Goal: Task Accomplishment & Management: Manage account settings

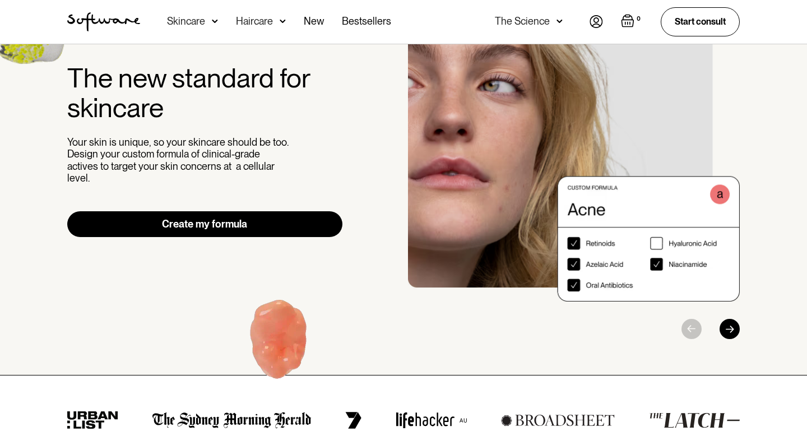
scroll to position [87, 0]
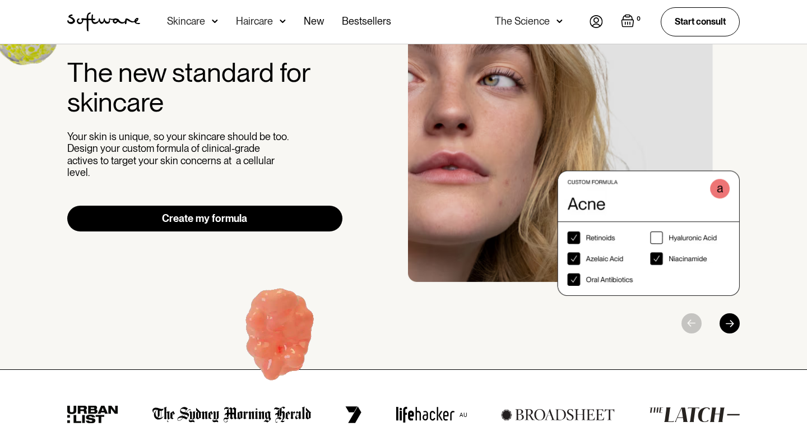
click at [247, 208] on link "Create my formula" at bounding box center [204, 219] width 275 height 26
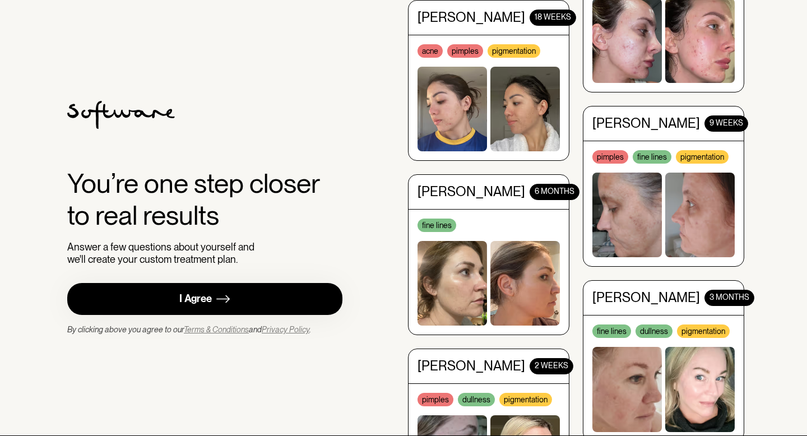
click at [241, 291] on link "I Agree" at bounding box center [204, 299] width 275 height 32
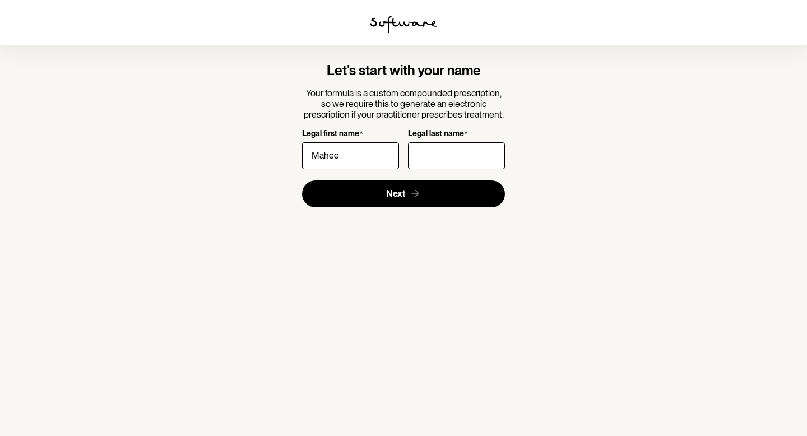
type input "Mahee"
click at [431, 159] on input "Legal last name *" at bounding box center [456, 155] width 97 height 27
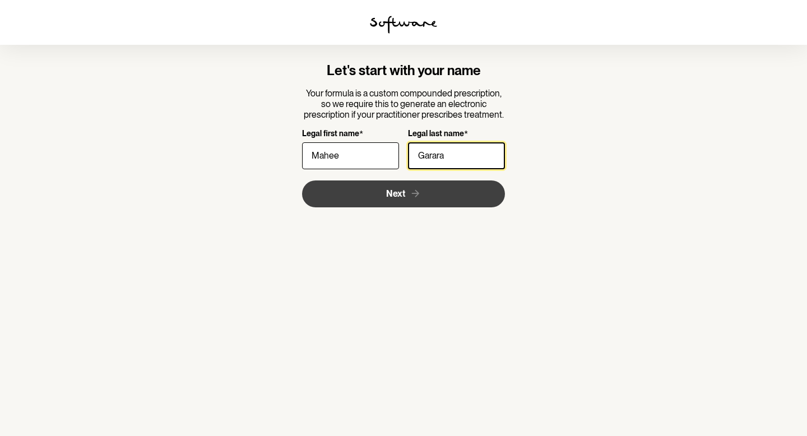
type input "Garara"
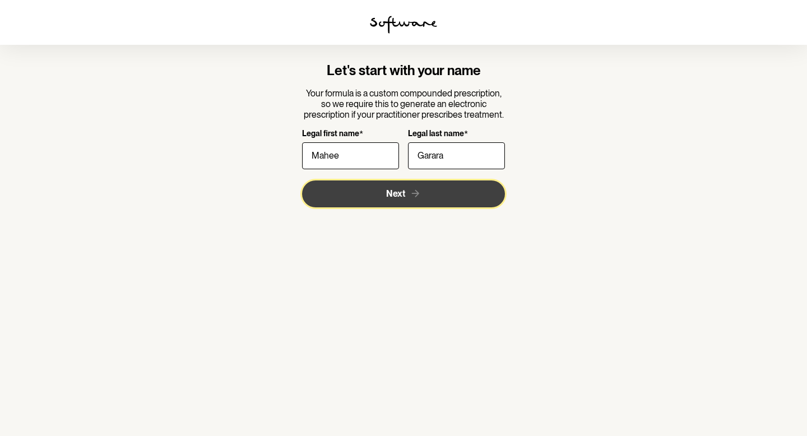
click at [409, 192] on icon "submit" at bounding box center [415, 194] width 12 height 12
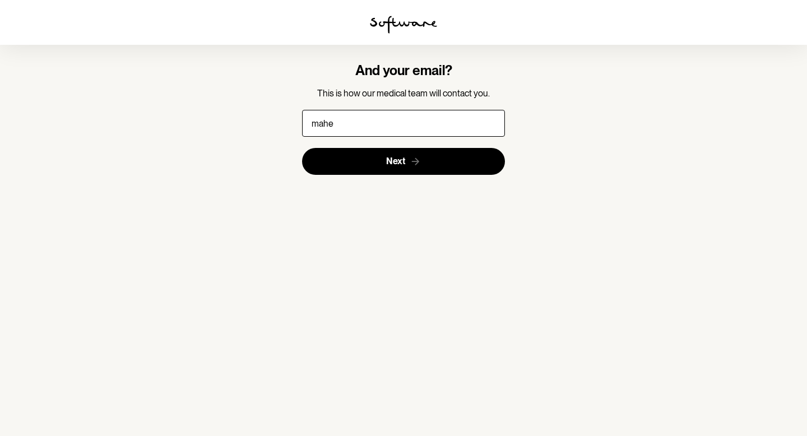
type input "maheegarara@gmail.com"
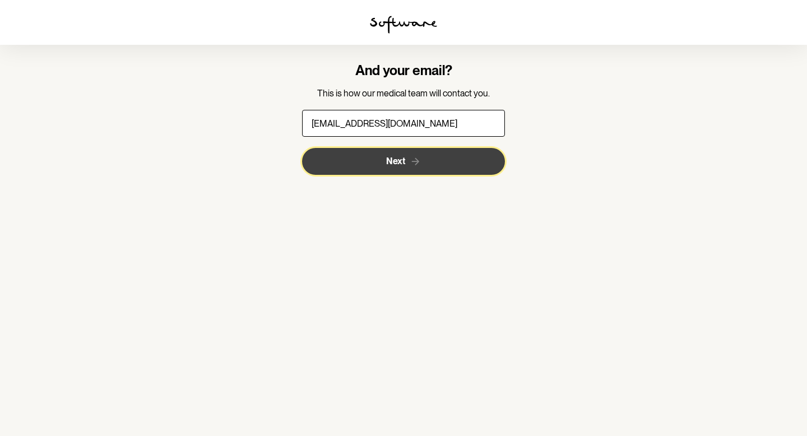
click at [436, 162] on button "Next" at bounding box center [403, 161] width 203 height 27
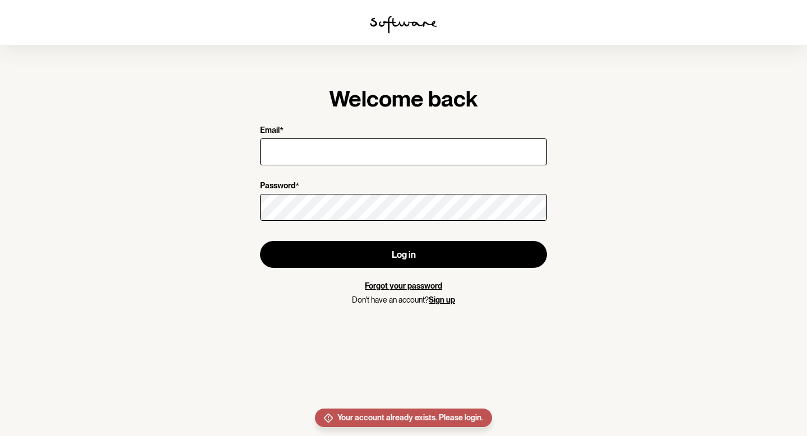
click at [436, 162] on input "Email *" at bounding box center [403, 151] width 287 height 27
type input "maheegarara@gmail.com"
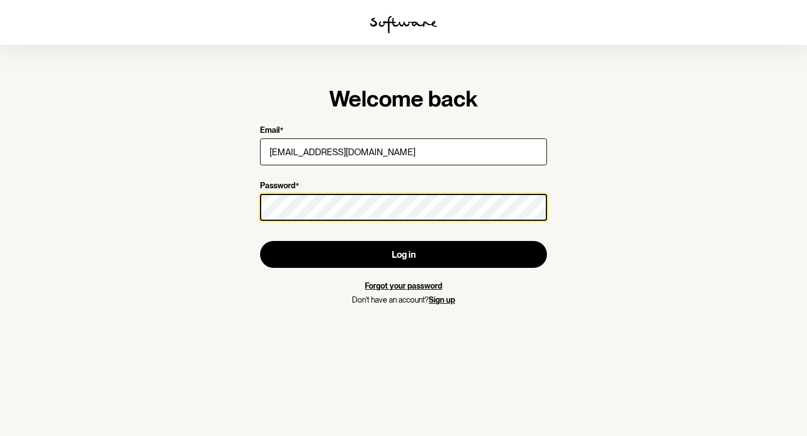
click at [260, 241] on button "Log in" at bounding box center [403, 254] width 287 height 27
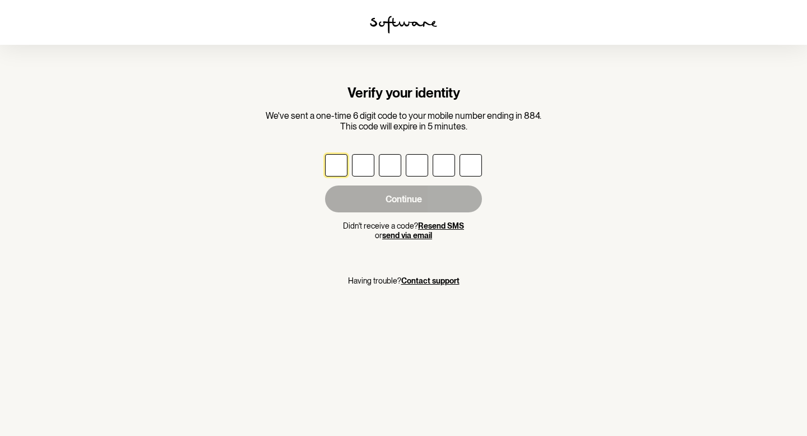
type input "6"
type input "9"
type input "3"
type input "0"
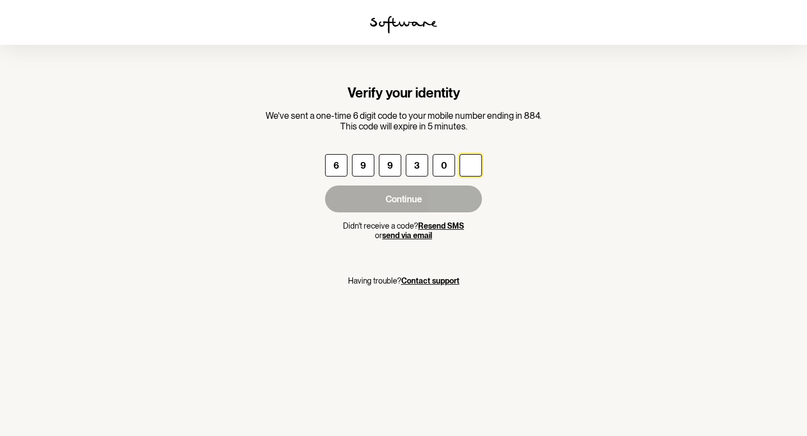
type input "6"
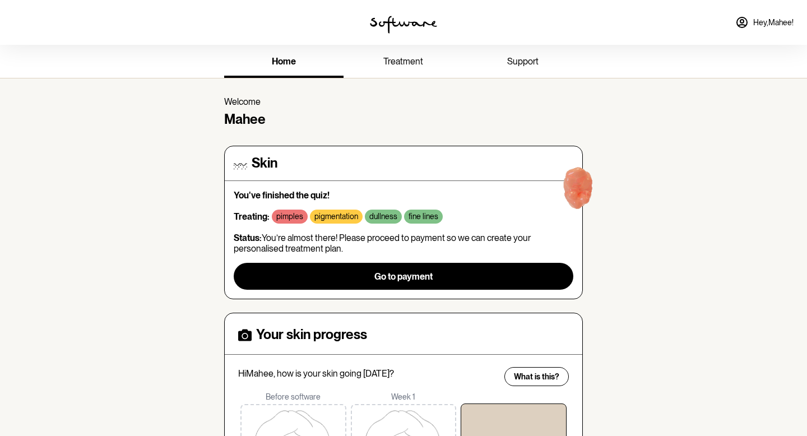
click at [278, 209] on div "You've finished the quiz! Treating: pimples pigmentation dullness fine lines St…" at bounding box center [403, 240] width 339 height 100
click at [279, 64] on span "home" at bounding box center [284, 61] width 24 height 11
click at [429, 66] on link "treatment" at bounding box center [402, 62] width 119 height 31
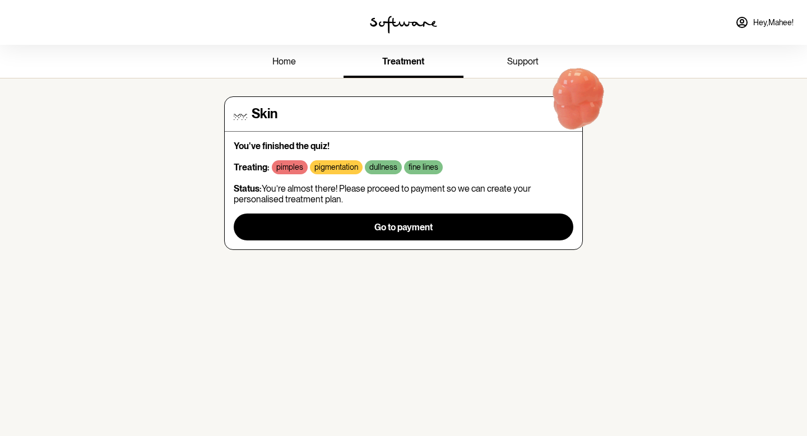
click at [772, 19] on span "Hey, Mahee !" at bounding box center [773, 23] width 40 height 10
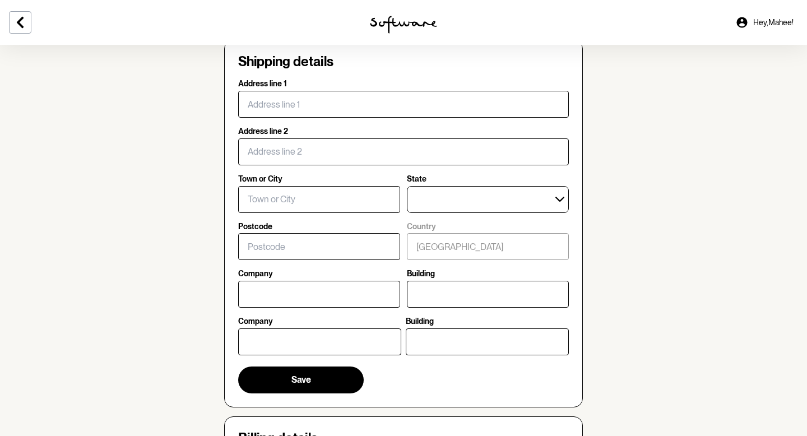
scroll to position [172, 0]
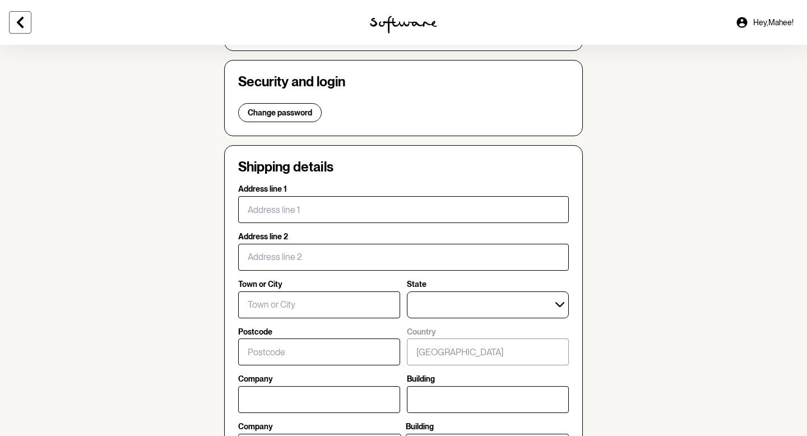
click at [29, 25] on button at bounding box center [20, 22] width 22 height 22
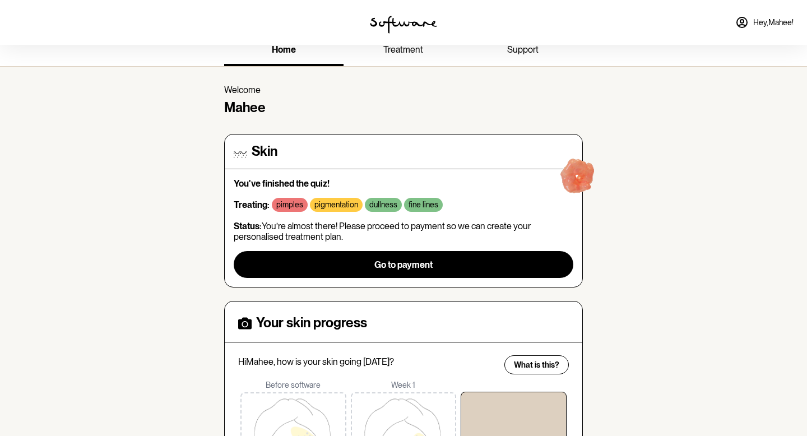
scroll to position [12, 0]
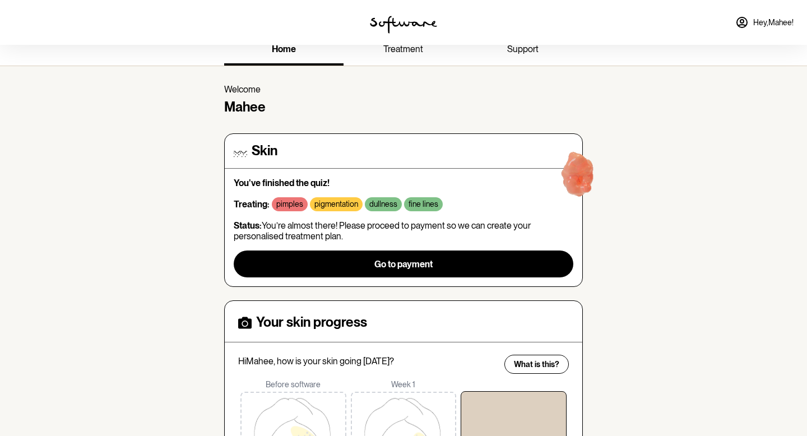
click at [258, 153] on h4 "Skin" at bounding box center [264, 151] width 26 height 16
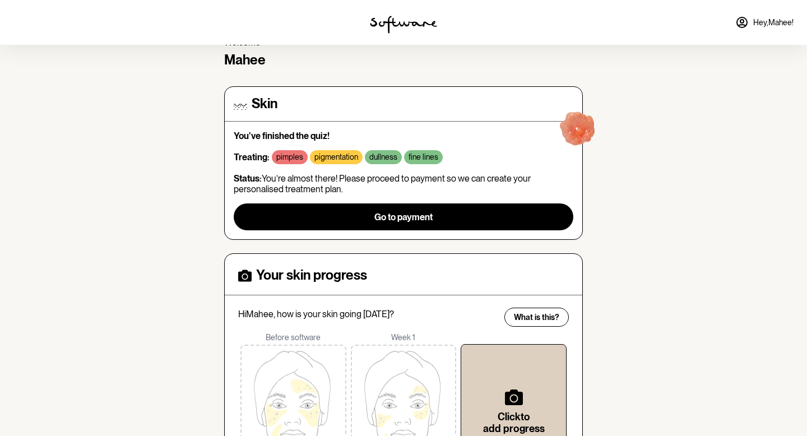
scroll to position [179, 0]
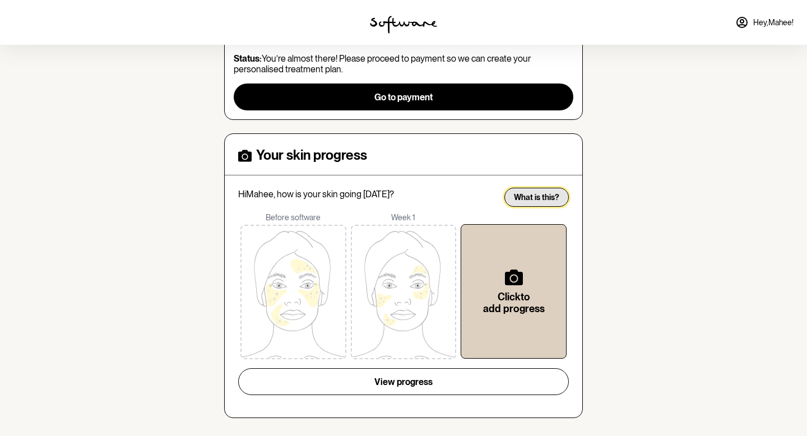
click at [546, 201] on span "What is this?" at bounding box center [536, 198] width 45 height 10
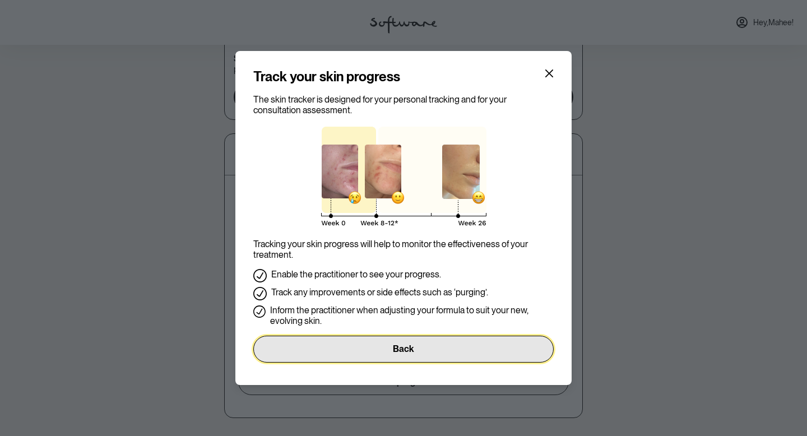
click at [441, 353] on button "Back" at bounding box center [403, 348] width 300 height 27
